Goal: Information Seeking & Learning: Learn about a topic

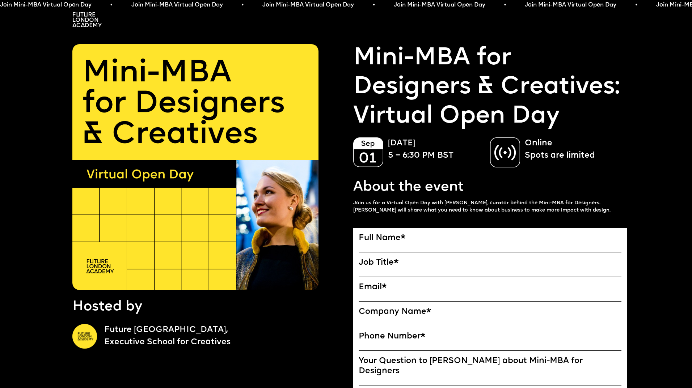
click at [93, 19] on img at bounding box center [86, 19] width 29 height 15
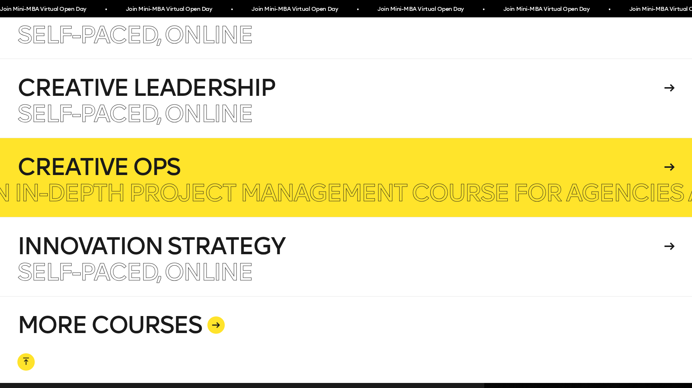
scroll to position [1866, 0]
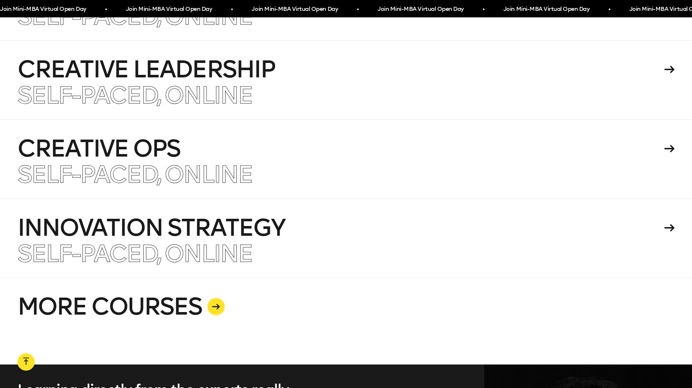
click at [218, 304] on icon at bounding box center [216, 307] width 8 height 6
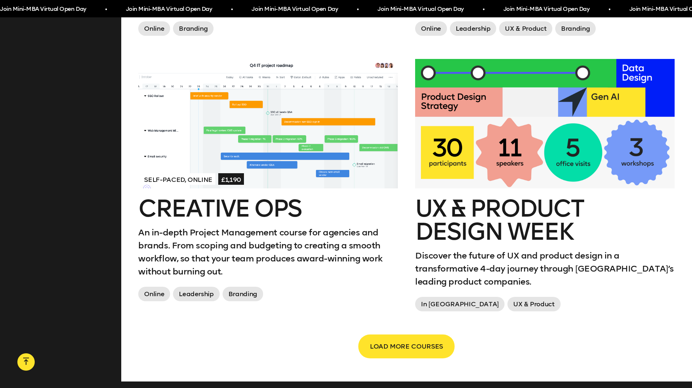
scroll to position [1208, 0]
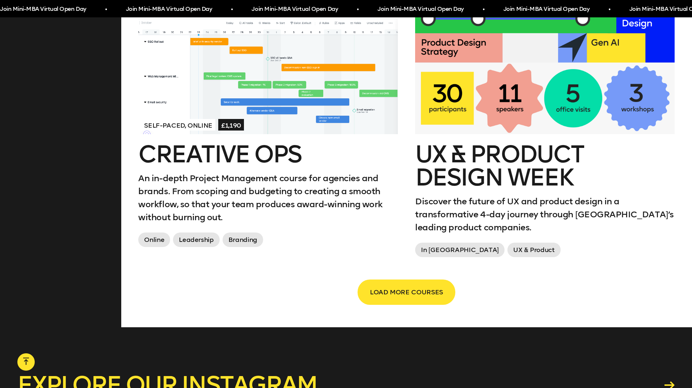
click at [397, 280] on button "LOAD MORE COURSES" at bounding box center [406, 292] width 96 height 24
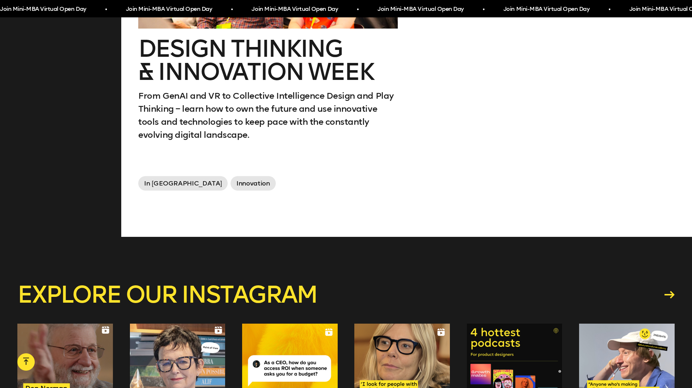
scroll to position [2100, 0]
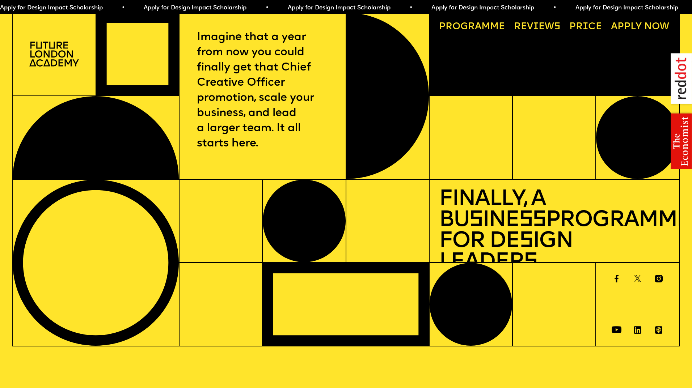
click at [292, 131] on p "Imagine that a year from now you could finally get that Chief Creative Officer …" at bounding box center [262, 91] width 131 height 122
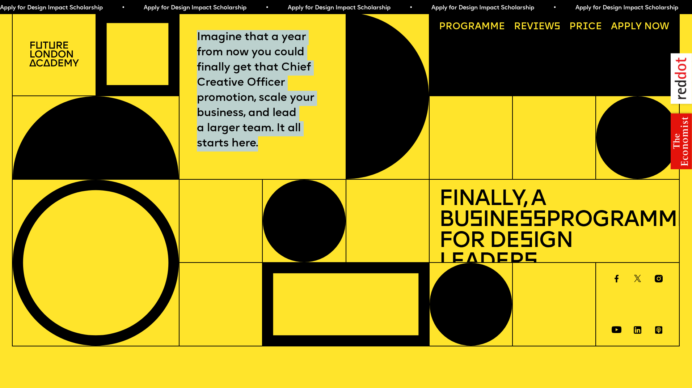
click at [292, 131] on p "Imagine that a year from now you could finally get that Chief Creative Officer …" at bounding box center [262, 91] width 131 height 122
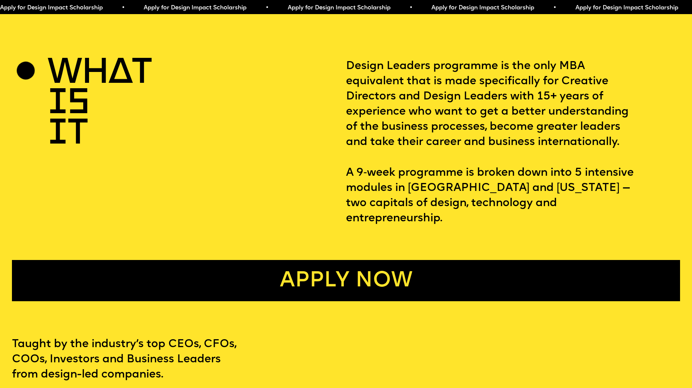
scroll to position [361, 0]
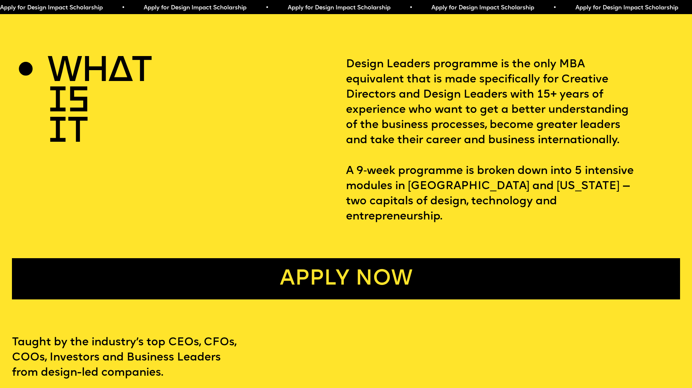
click at [413, 115] on p "Design Leaders programme is the only MBA equivalent that is made specifically f…" at bounding box center [513, 141] width 334 height 168
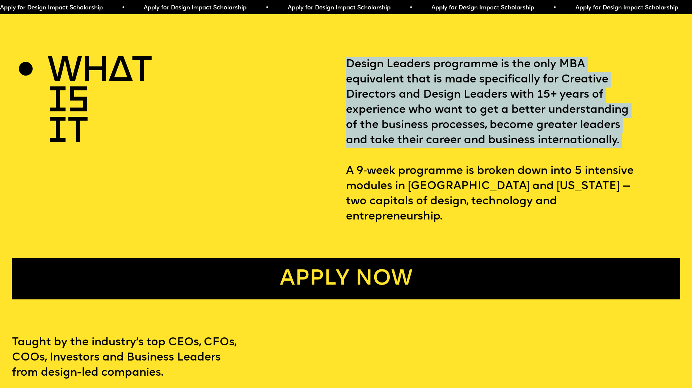
click at [413, 115] on p "Design Leaders programme is the only MBA equivalent that is made specifically f…" at bounding box center [513, 141] width 334 height 168
click at [394, 115] on p "Design Leaders programme is the only MBA equivalent that is made specifically f…" at bounding box center [513, 141] width 334 height 168
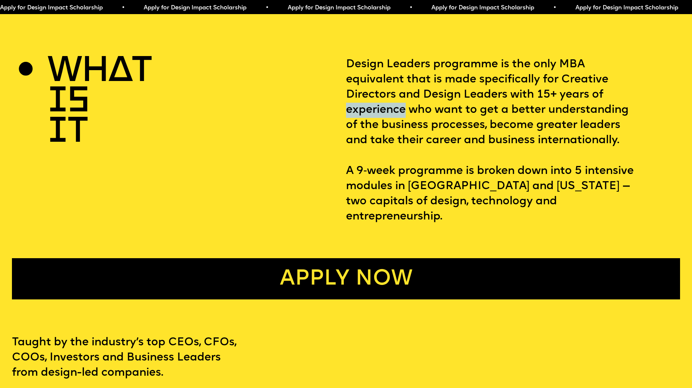
click at [394, 115] on p "Design Leaders programme is the only MBA equivalent that is made specifically f…" at bounding box center [513, 141] width 334 height 168
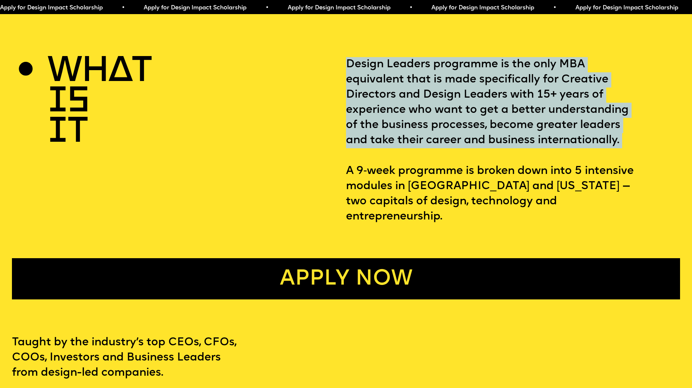
click at [394, 115] on p "Design Leaders programme is the only MBA equivalent that is made specifically f…" at bounding box center [513, 141] width 334 height 168
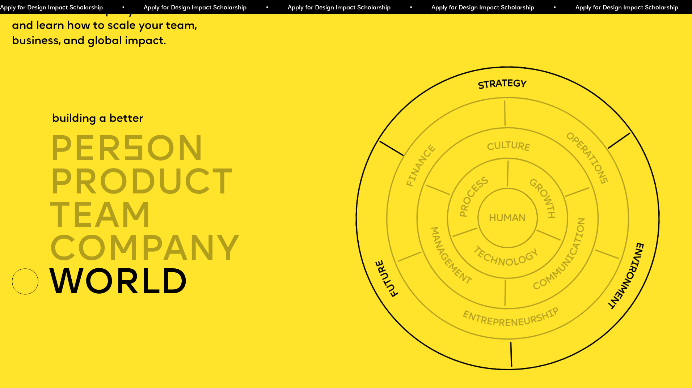
scroll to position [2409, 0]
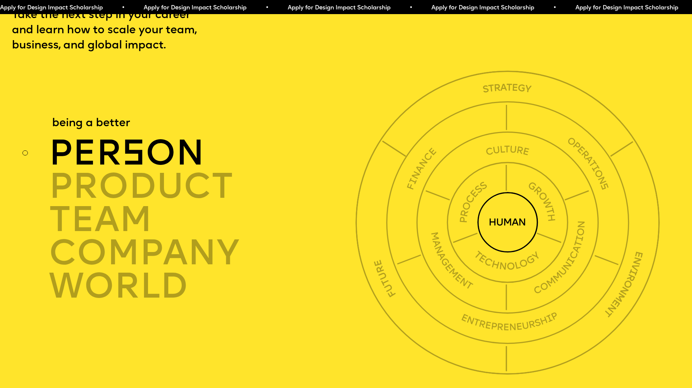
click at [161, 137] on div "per s on" at bounding box center [204, 153] width 311 height 33
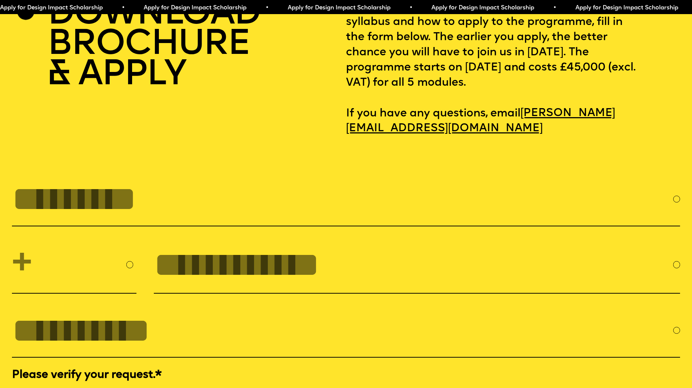
scroll to position [3160, 0]
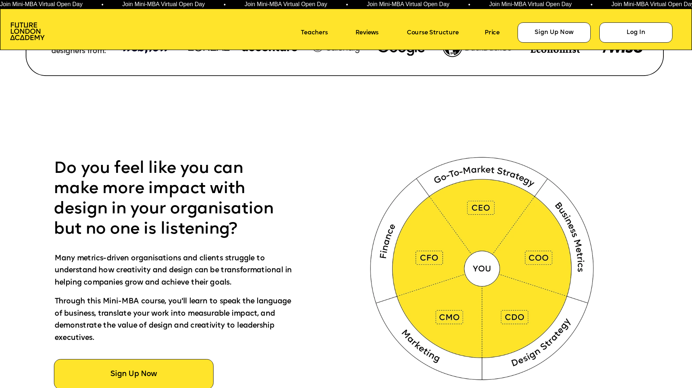
scroll to position [415, 0]
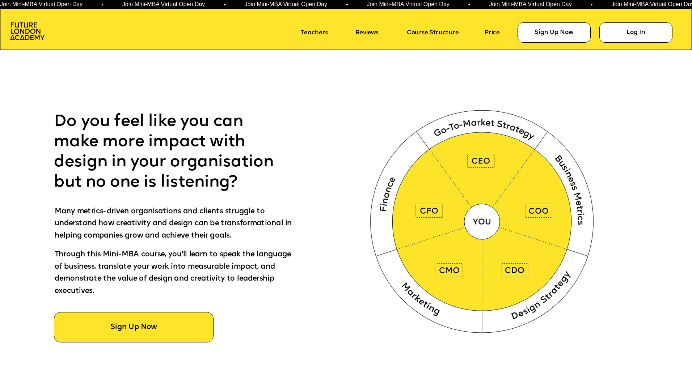
click at [483, 219] on img at bounding box center [483, 220] width 257 height 259
click at [420, 206] on img at bounding box center [483, 220] width 257 height 259
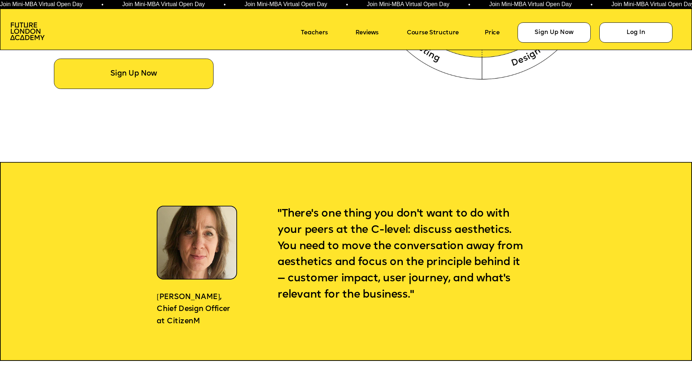
scroll to position [687, 0]
